Goal: Find specific page/section: Find specific page/section

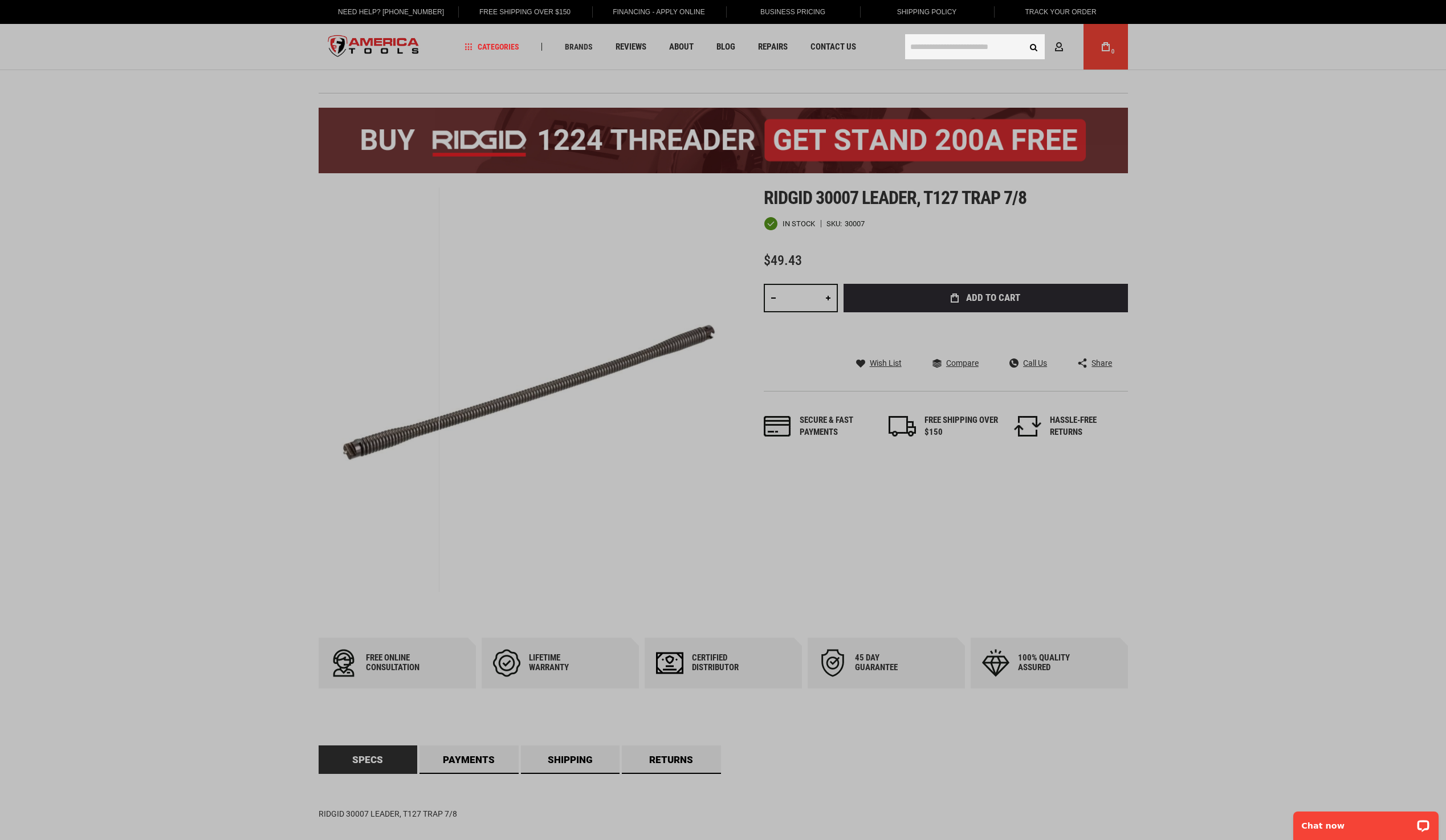
click at [941, 48] on input "text" at bounding box center [975, 47] width 139 height 25
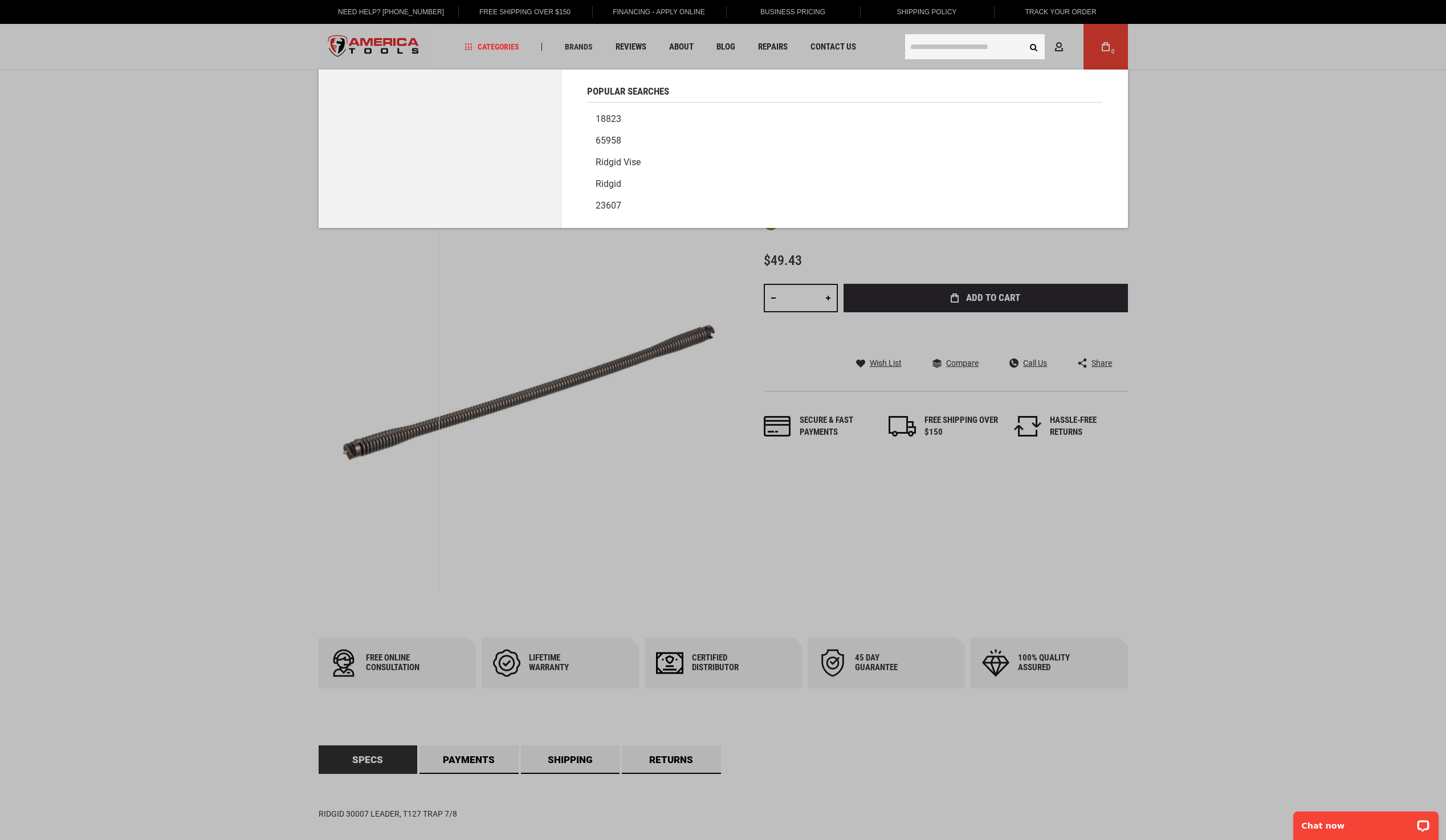
paste input "**********"
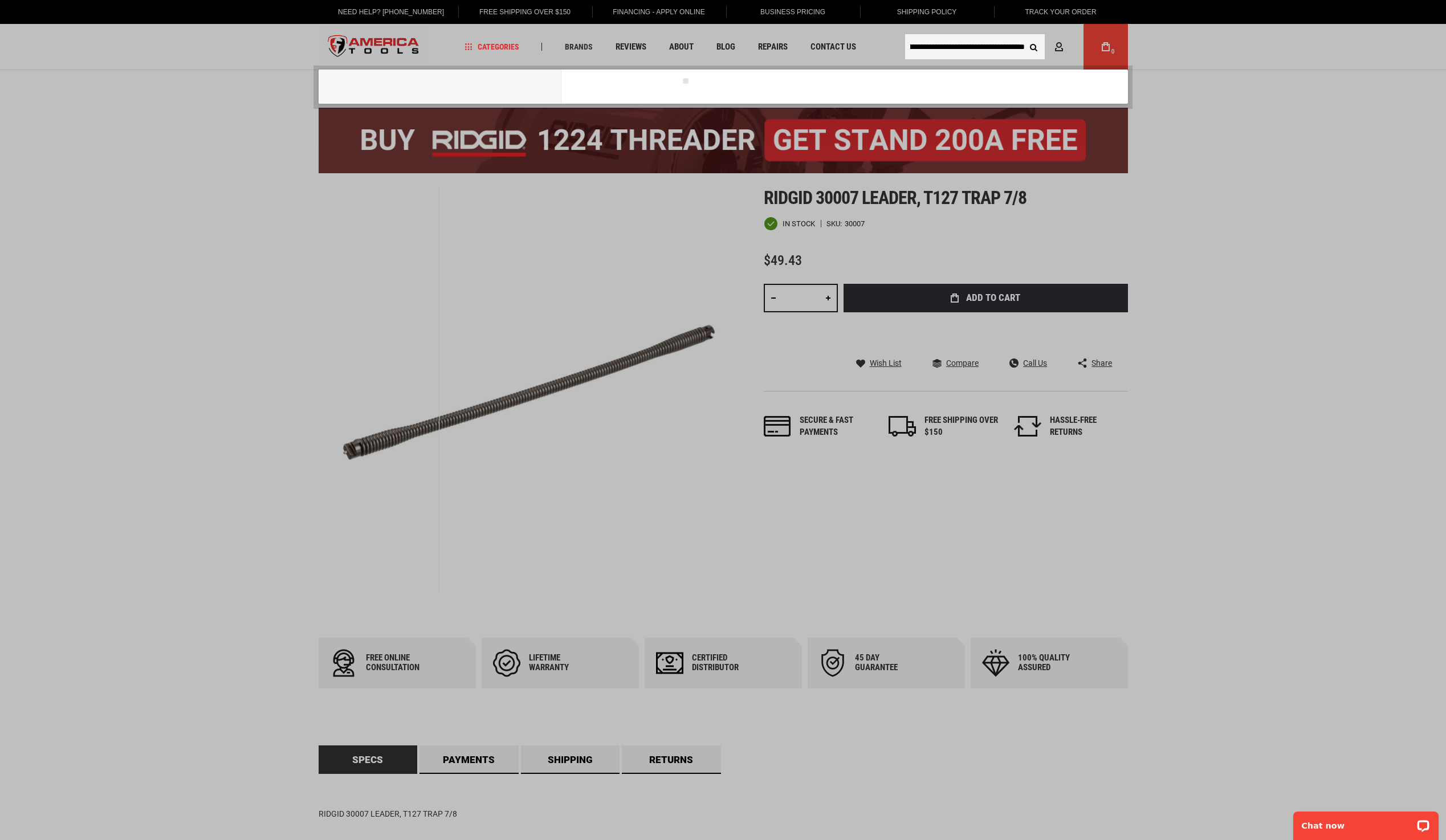
type input "**********"
click at [1023, 36] on button "Search" at bounding box center [1034, 46] width 22 height 22
